Goal: Go to known website: Go to known website

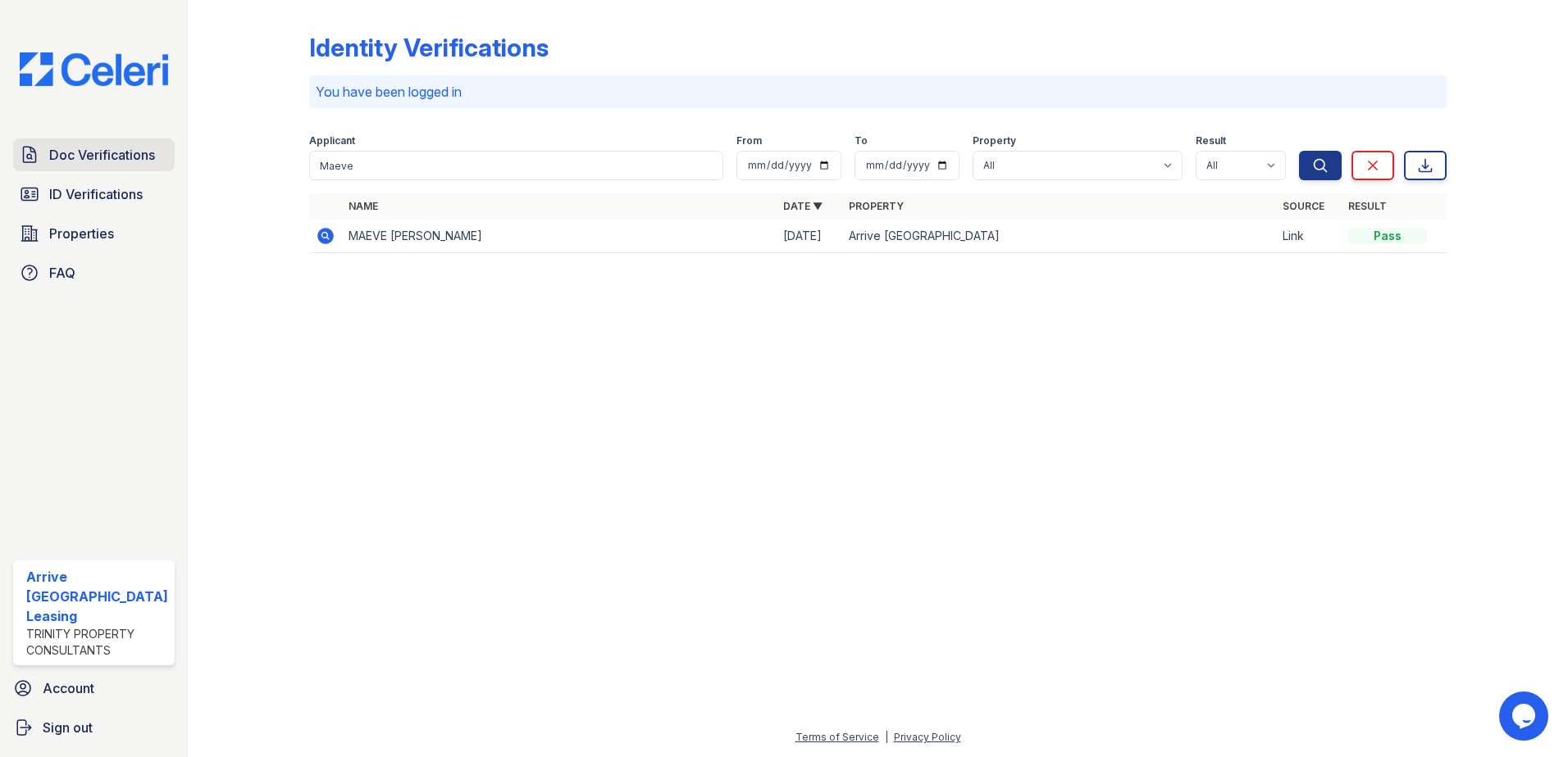
click at [84, 142] on link "Doc Verifications" at bounding box center [93, 155] width 161 height 33
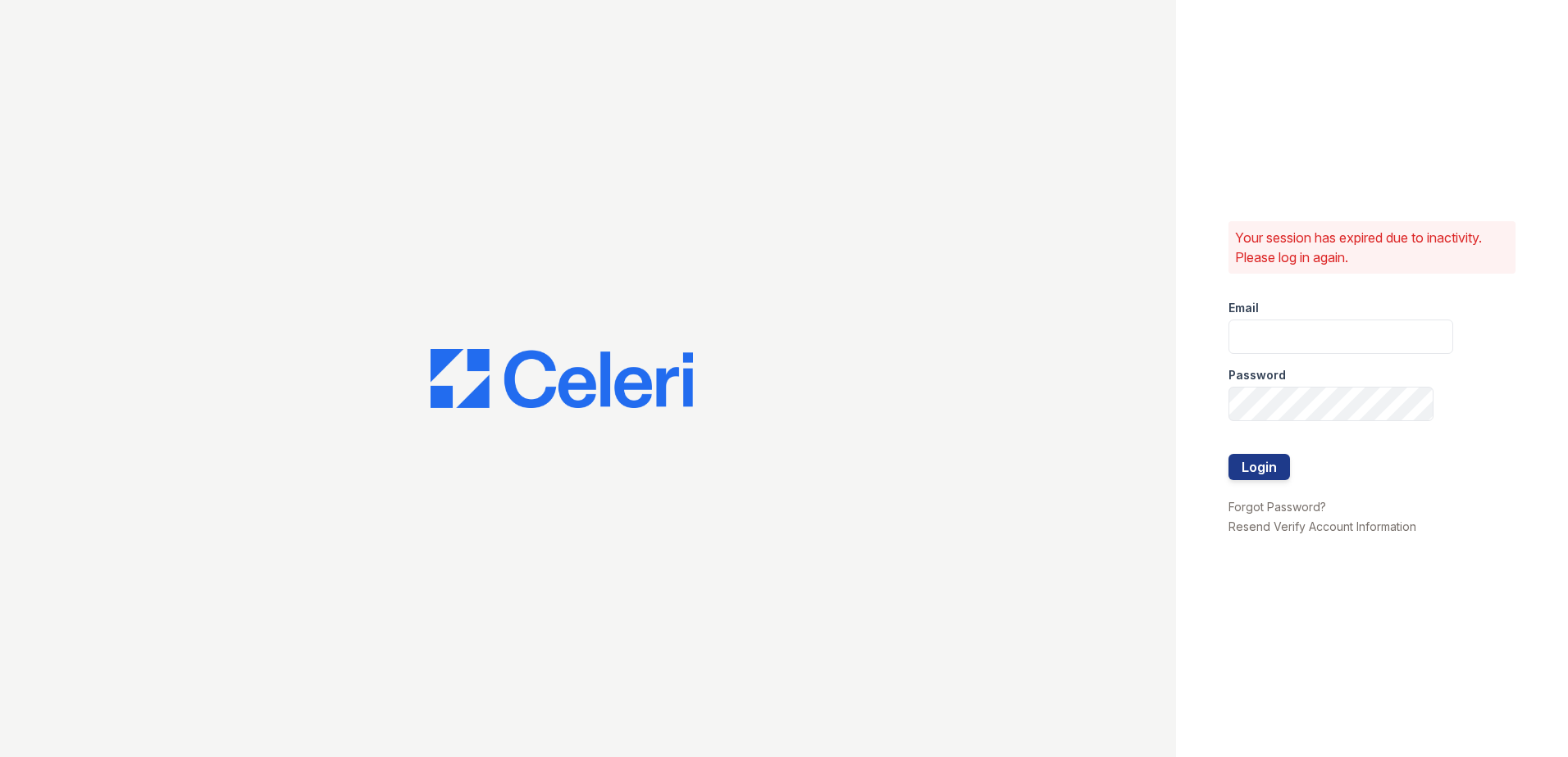
type input "[EMAIL_ADDRESS][DOMAIN_NAME]"
click at [1273, 475] on button "Login" at bounding box center [1259, 467] width 61 height 26
